Goal: Find specific page/section: Find specific page/section

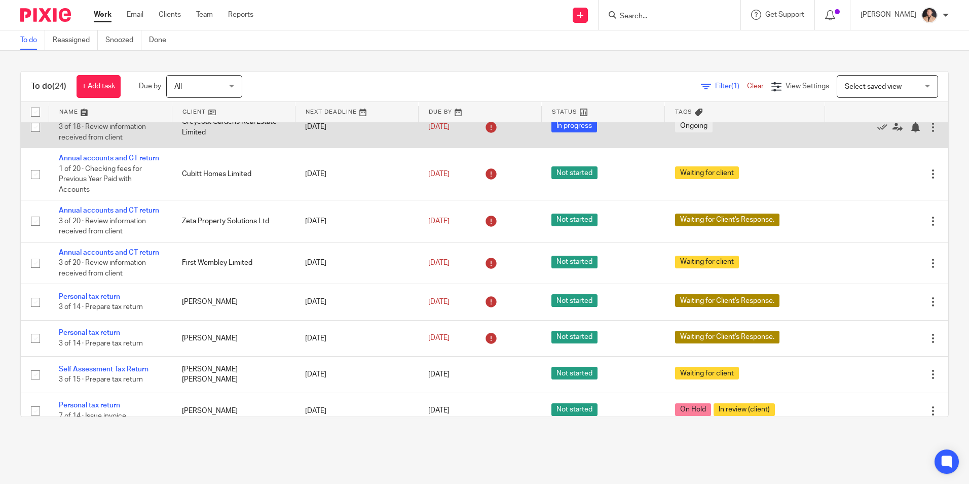
scroll to position [101, 0]
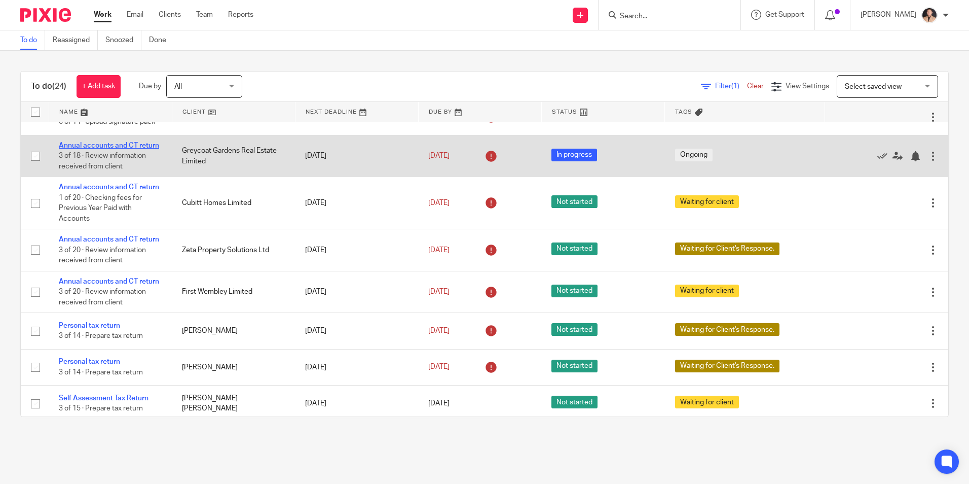
click at [71, 147] on link "Annual accounts and CT return" at bounding box center [109, 145] width 100 height 7
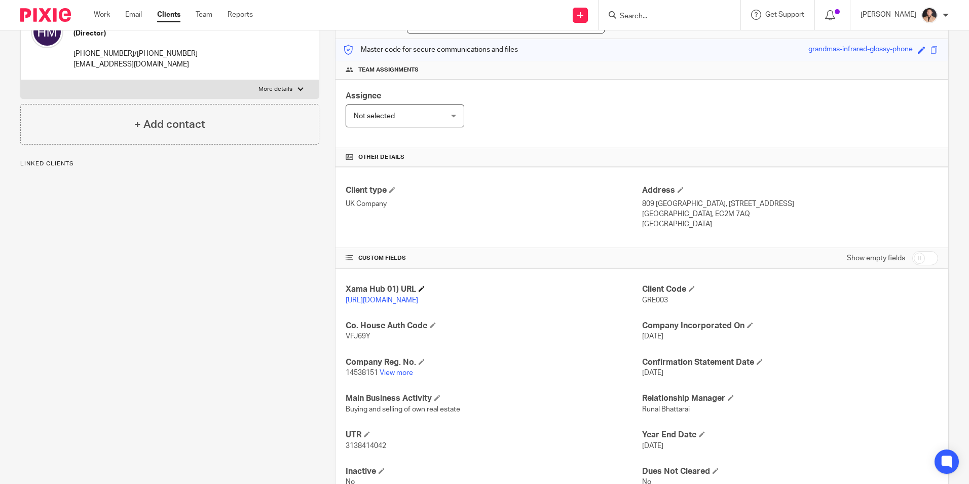
scroll to position [171, 0]
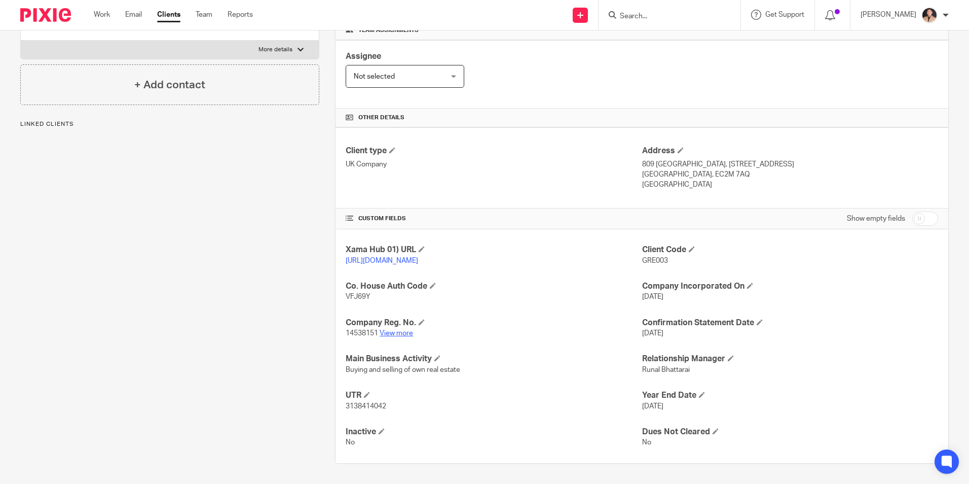
click at [394, 331] on link "View more" at bounding box center [396, 332] width 33 height 7
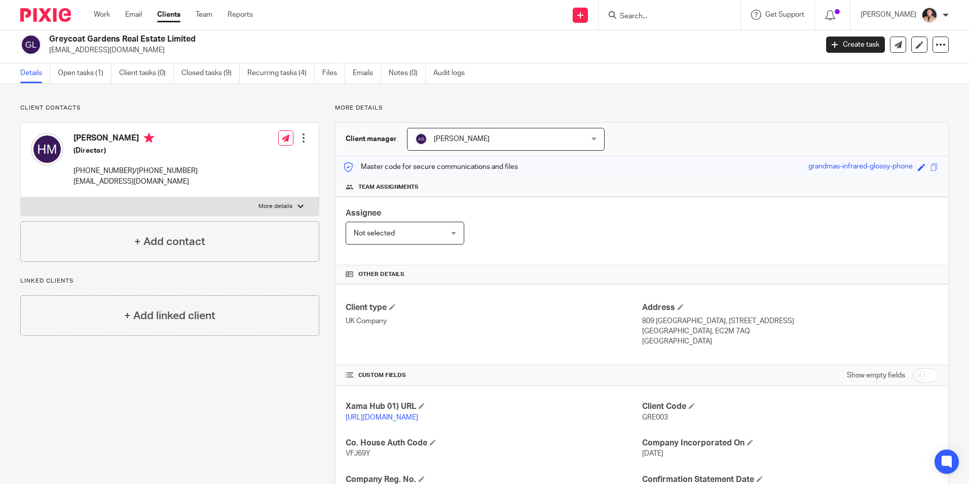
scroll to position [0, 0]
